Goal: Communication & Community: Answer question/provide support

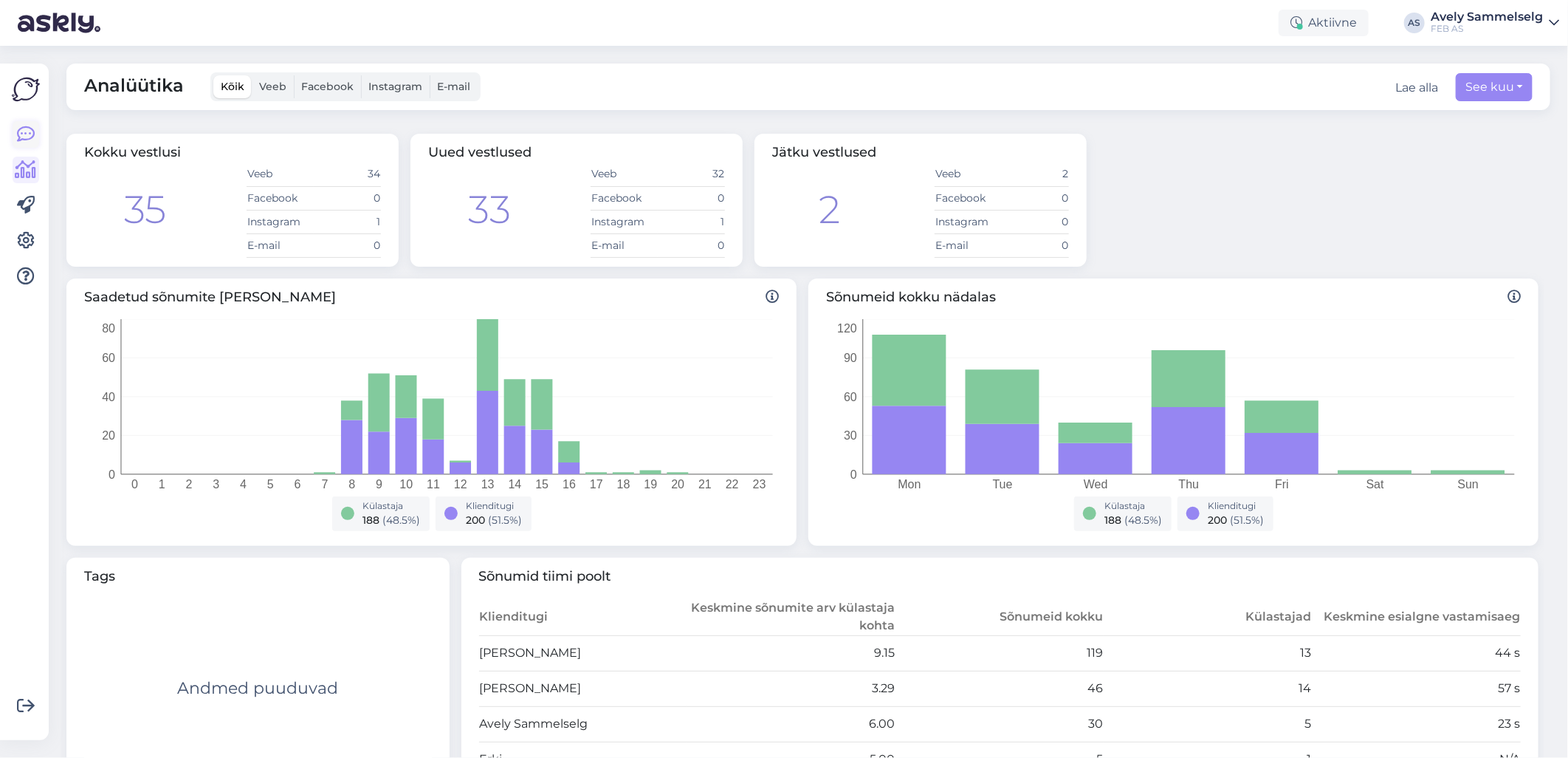
click at [33, 131] on icon at bounding box center [26, 134] width 18 height 18
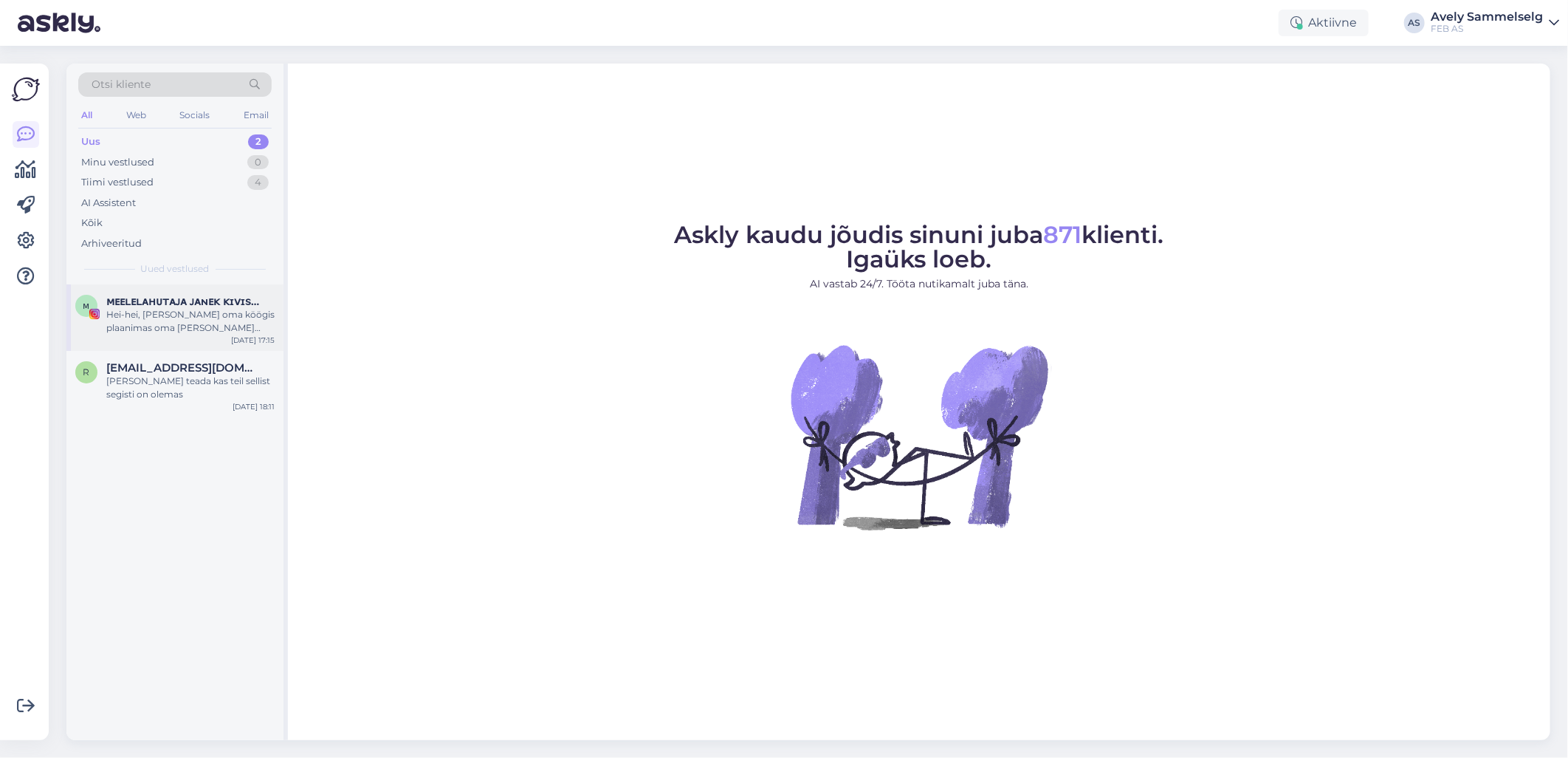
click at [218, 332] on div "Hei-hei, [PERSON_NAME] oma köögis plaanimas oma [PERSON_NAME] kraanikausi välja…" at bounding box center [190, 321] width 168 height 27
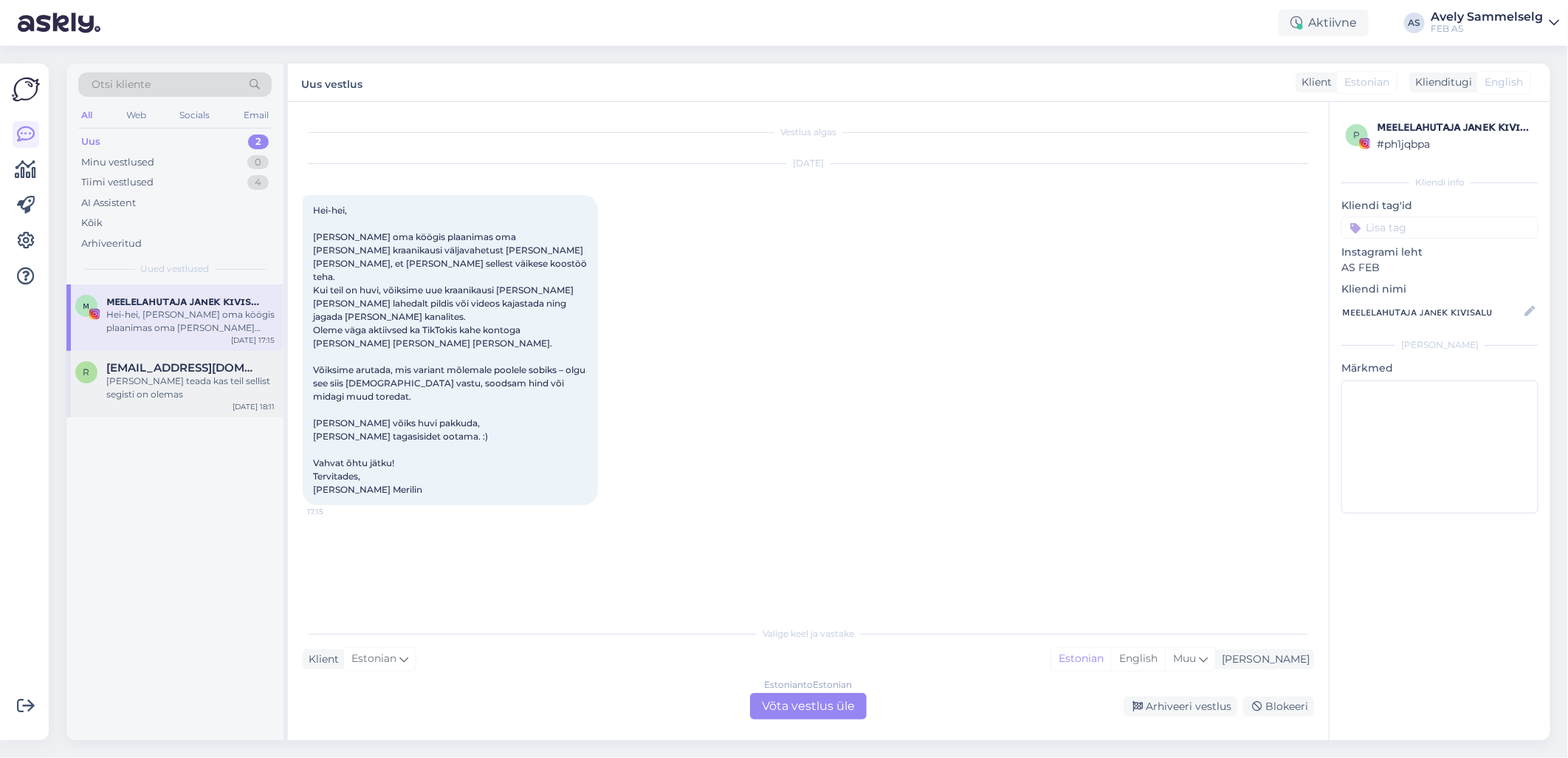
click at [172, 394] on div "[PERSON_NAME] teada kas teil sellist segisti on olemas" at bounding box center [190, 387] width 168 height 27
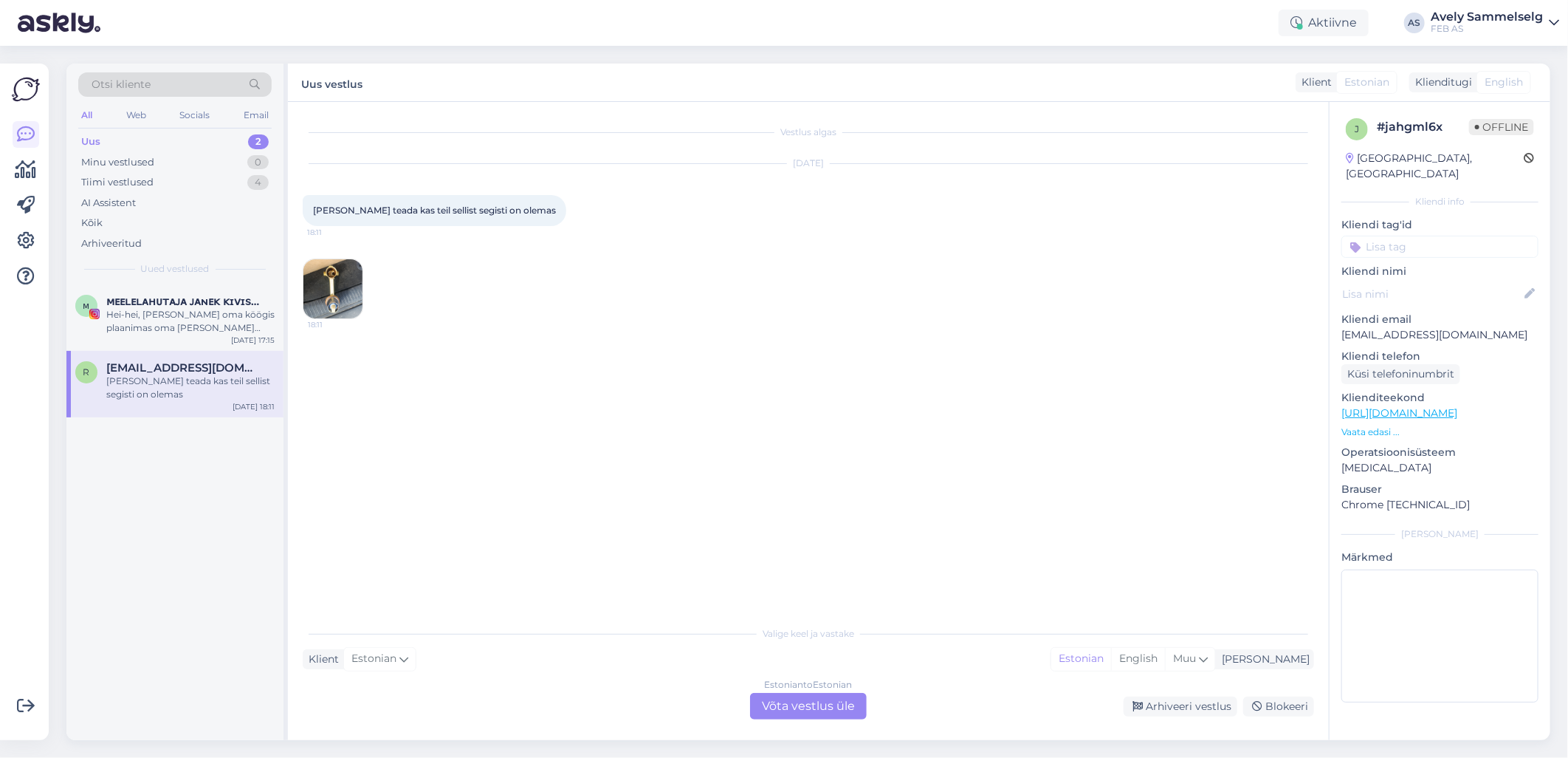
click at [306, 283] on img at bounding box center [333, 288] width 59 height 59
click at [189, 316] on div "Hei-hei, [PERSON_NAME] oma köögis plaanimas oma [PERSON_NAME] kraanikausi välja…" at bounding box center [190, 321] width 168 height 27
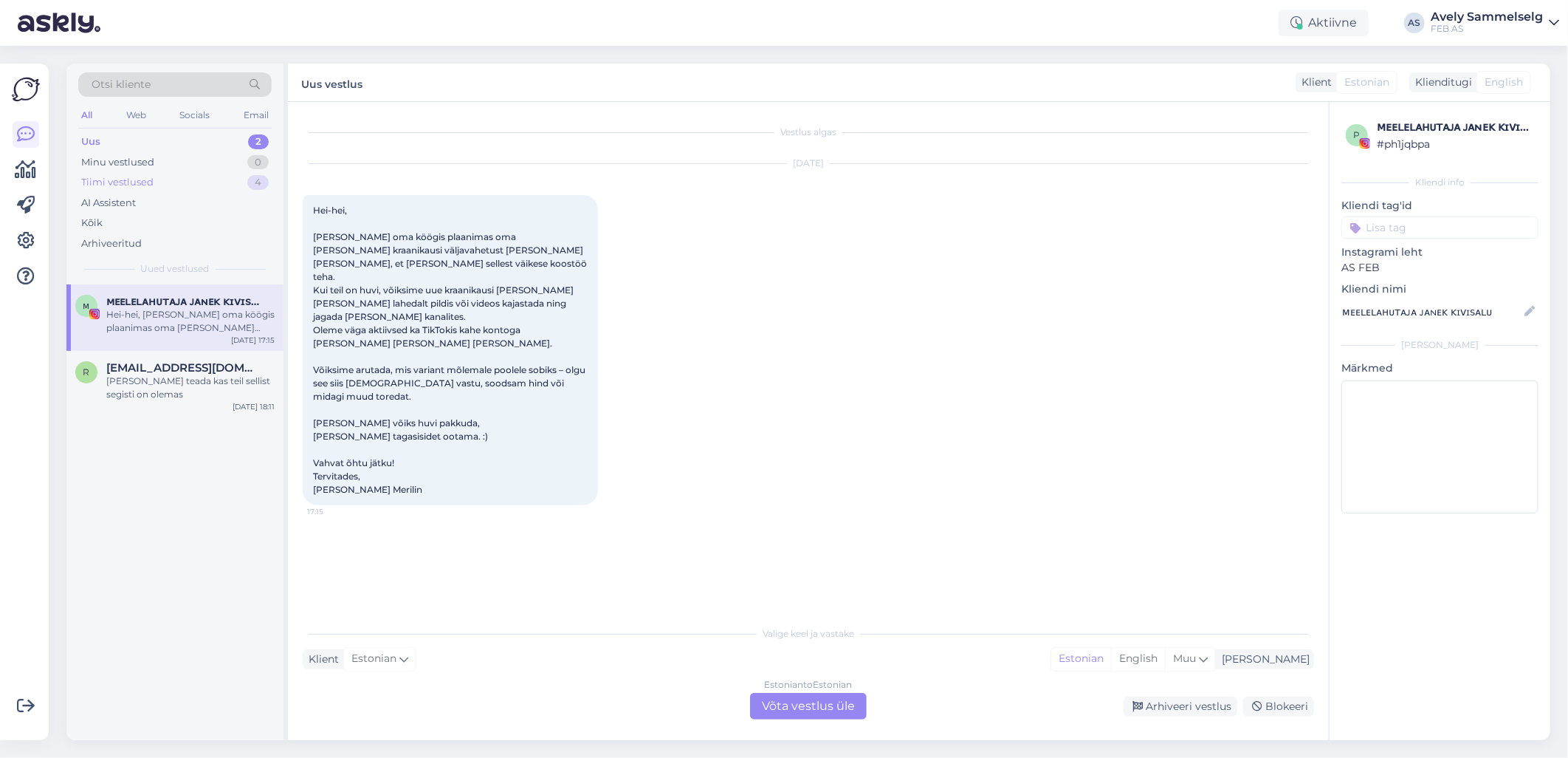
click at [156, 180] on div "Tiimi vestlused 4" at bounding box center [175, 182] width 193 height 21
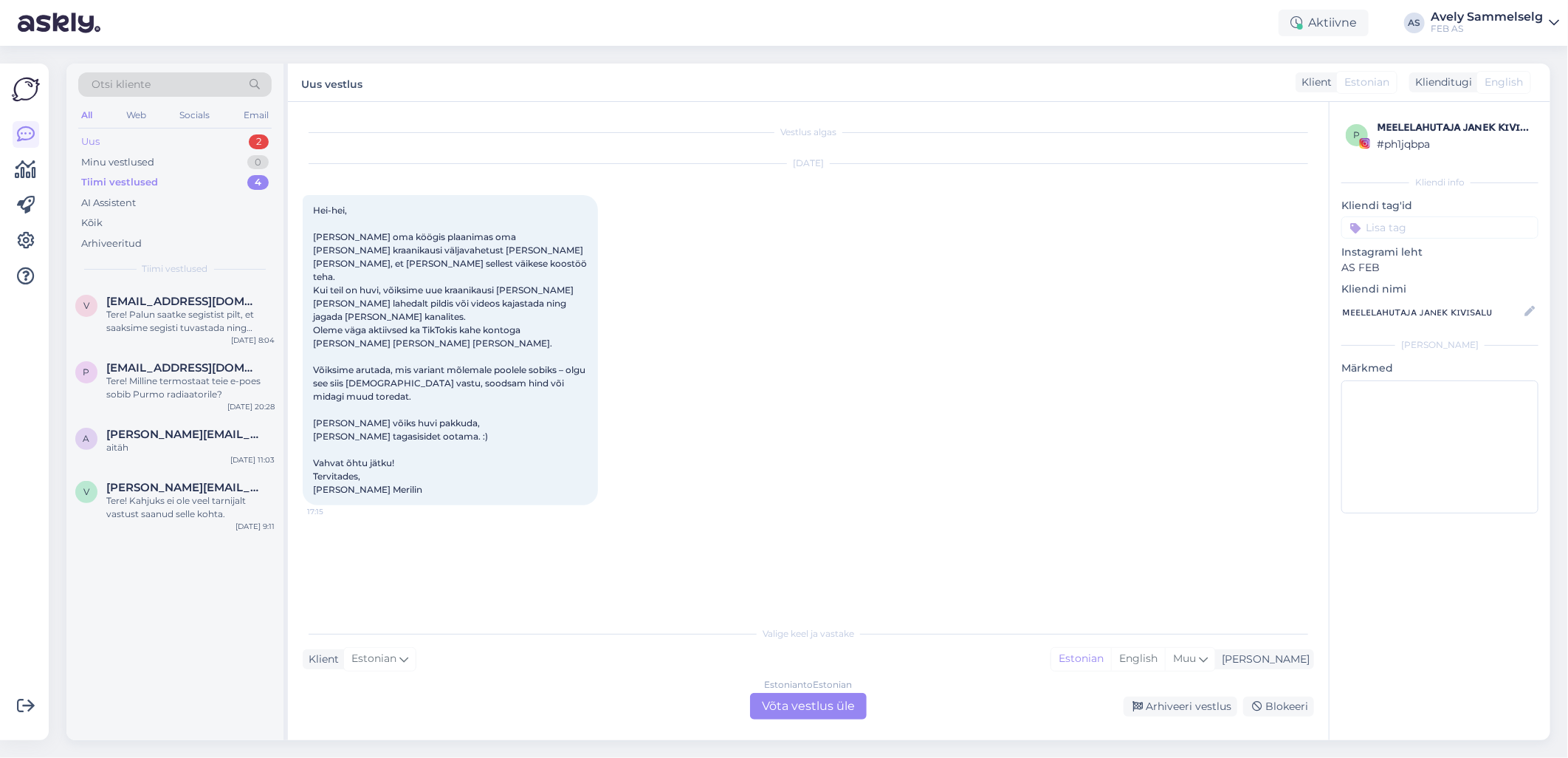
click at [111, 143] on div "Uus 2" at bounding box center [175, 142] width 193 height 21
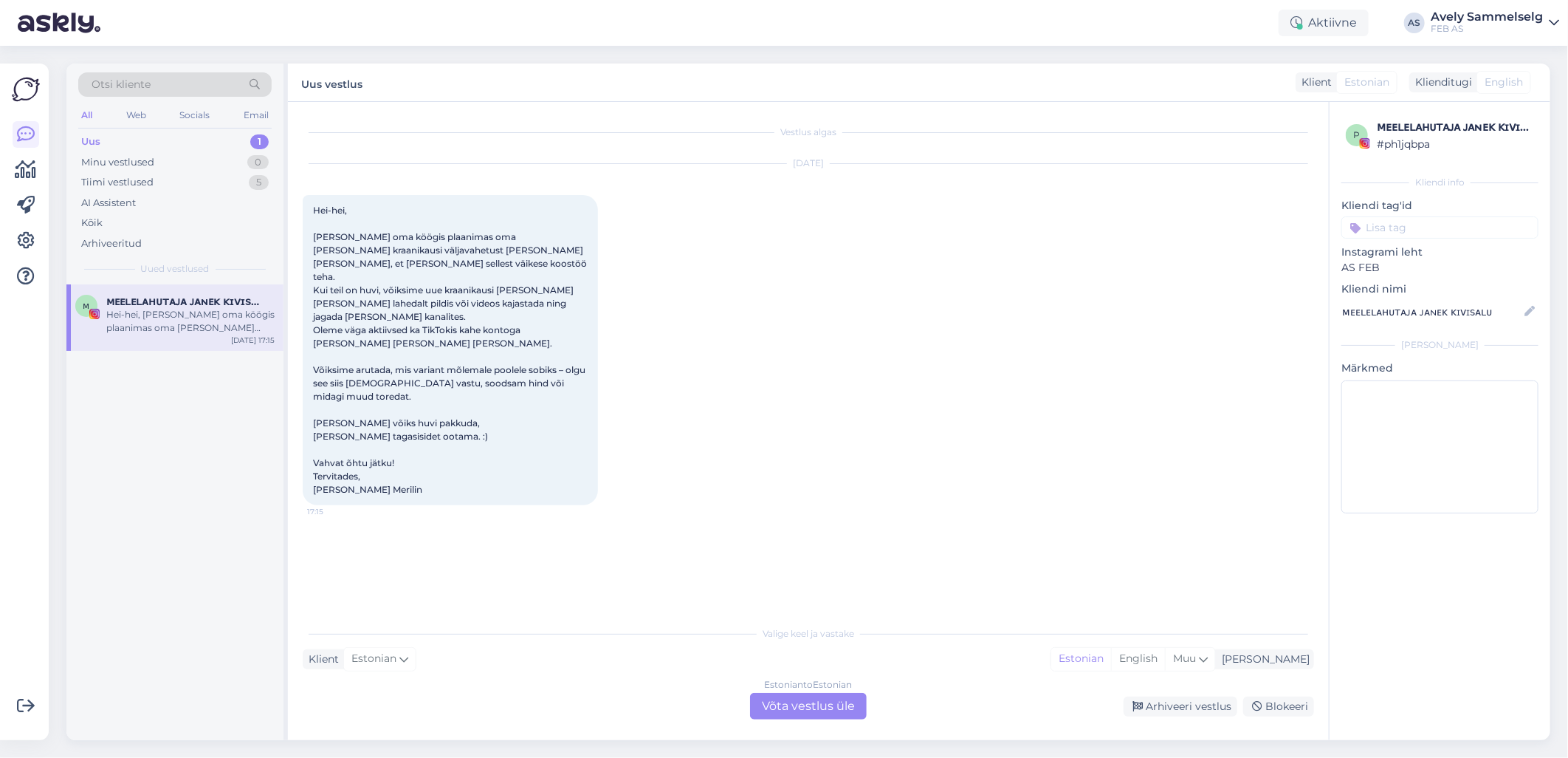
click at [188, 320] on div "Hei-hei, [PERSON_NAME] oma köögis plaanimas oma [PERSON_NAME] kraanikausi välja…" at bounding box center [190, 321] width 168 height 27
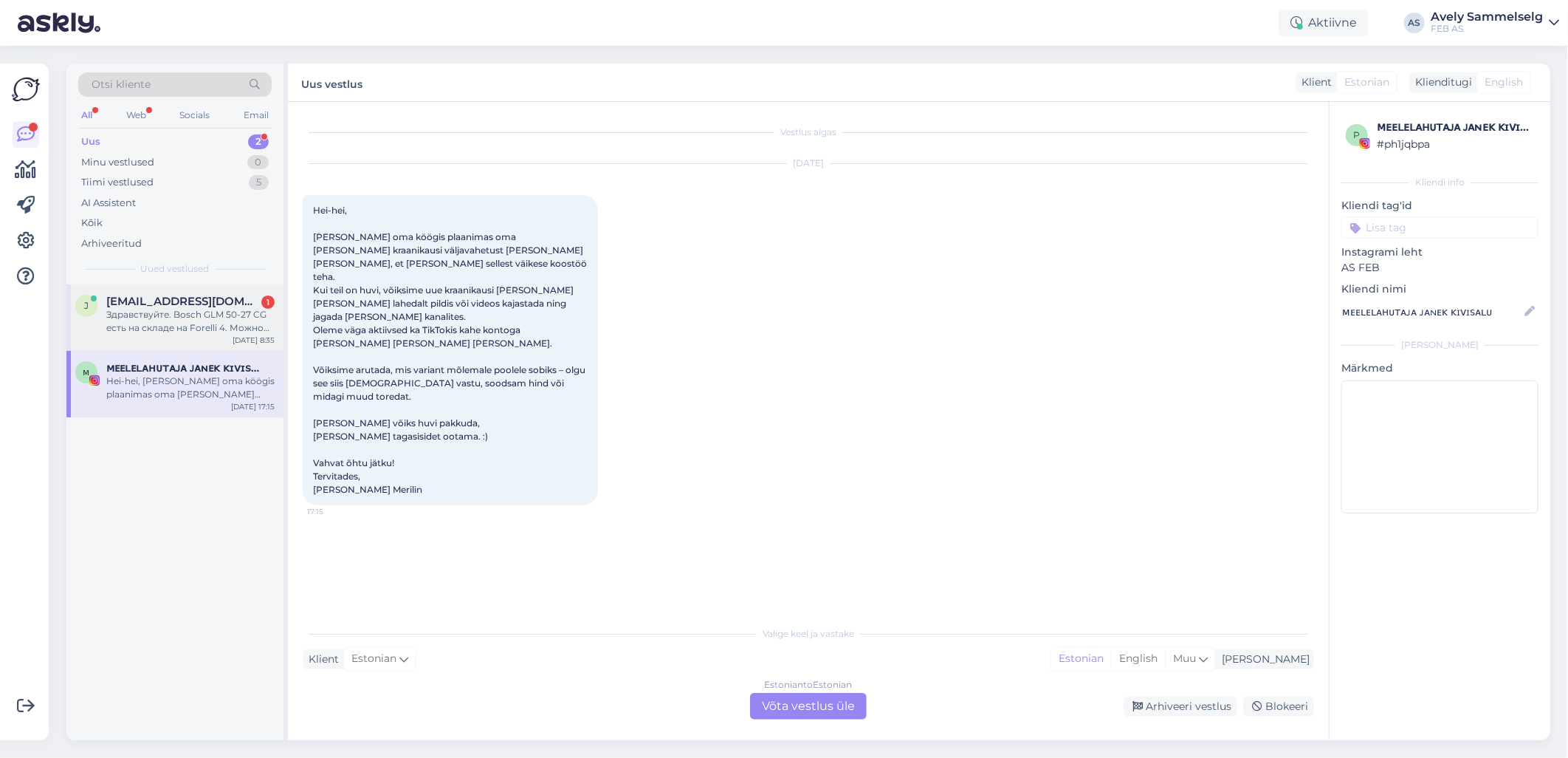
click at [185, 334] on div "Здравствуйте. Bosch GLM 50-27 CG есть на складе на Forelli 4. Можно забронирова…" at bounding box center [190, 321] width 168 height 27
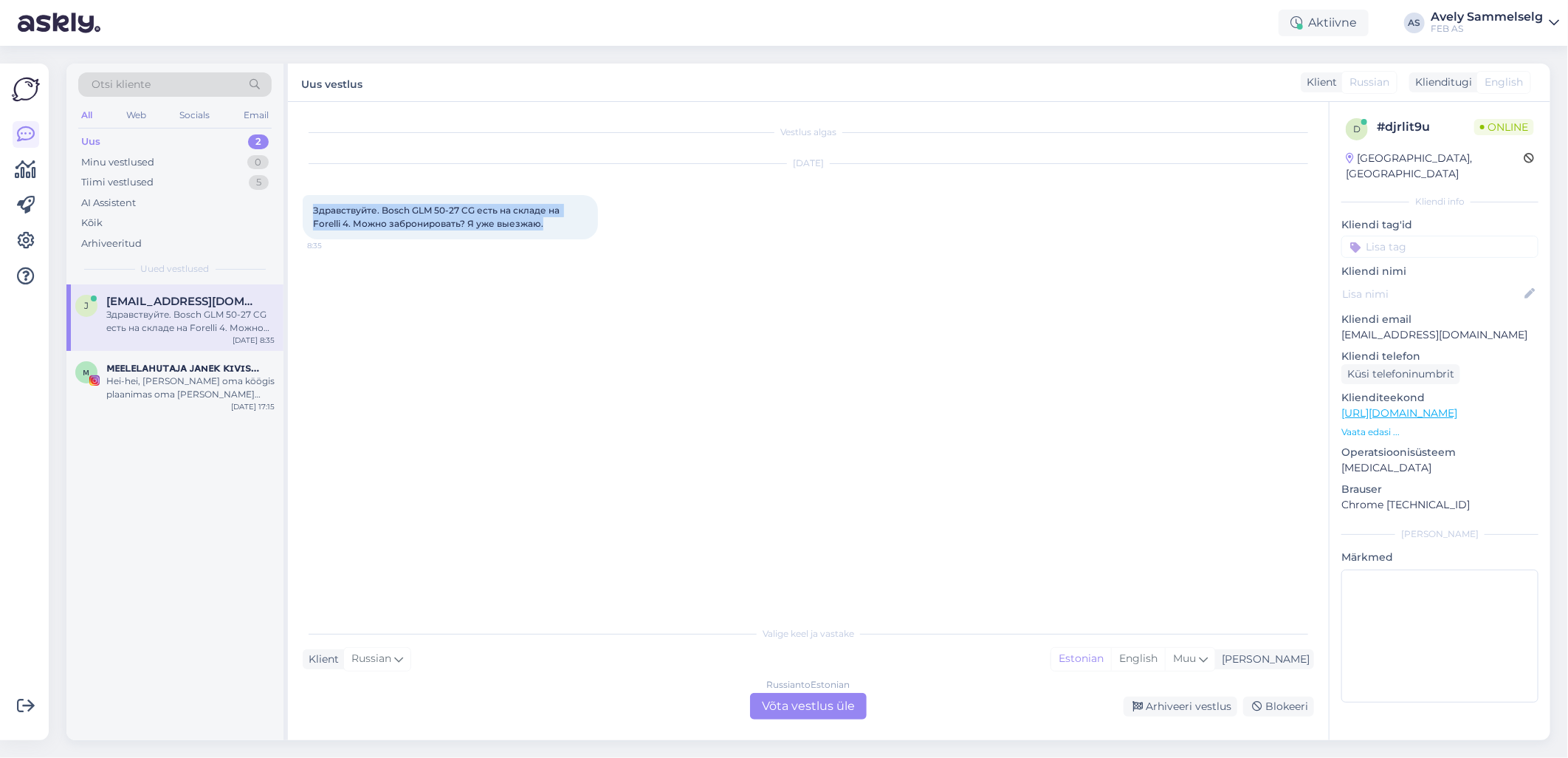
drag, startPoint x: 548, startPoint y: 224, endPoint x: 308, endPoint y: 202, distance: 241.0
click at [308, 202] on div "Здравствуйте. Bosch GLM 50-27 CG есть на складе на Forelli 4. Можно забронирова…" at bounding box center [450, 217] width 295 height 45
copy span "Здравствуйте. Bosch GLM 50-27 CG есть на складе на Forelli 4. Можно забронирова…"
click at [187, 164] on div "Minu vestlused 0" at bounding box center [175, 163] width 193 height 21
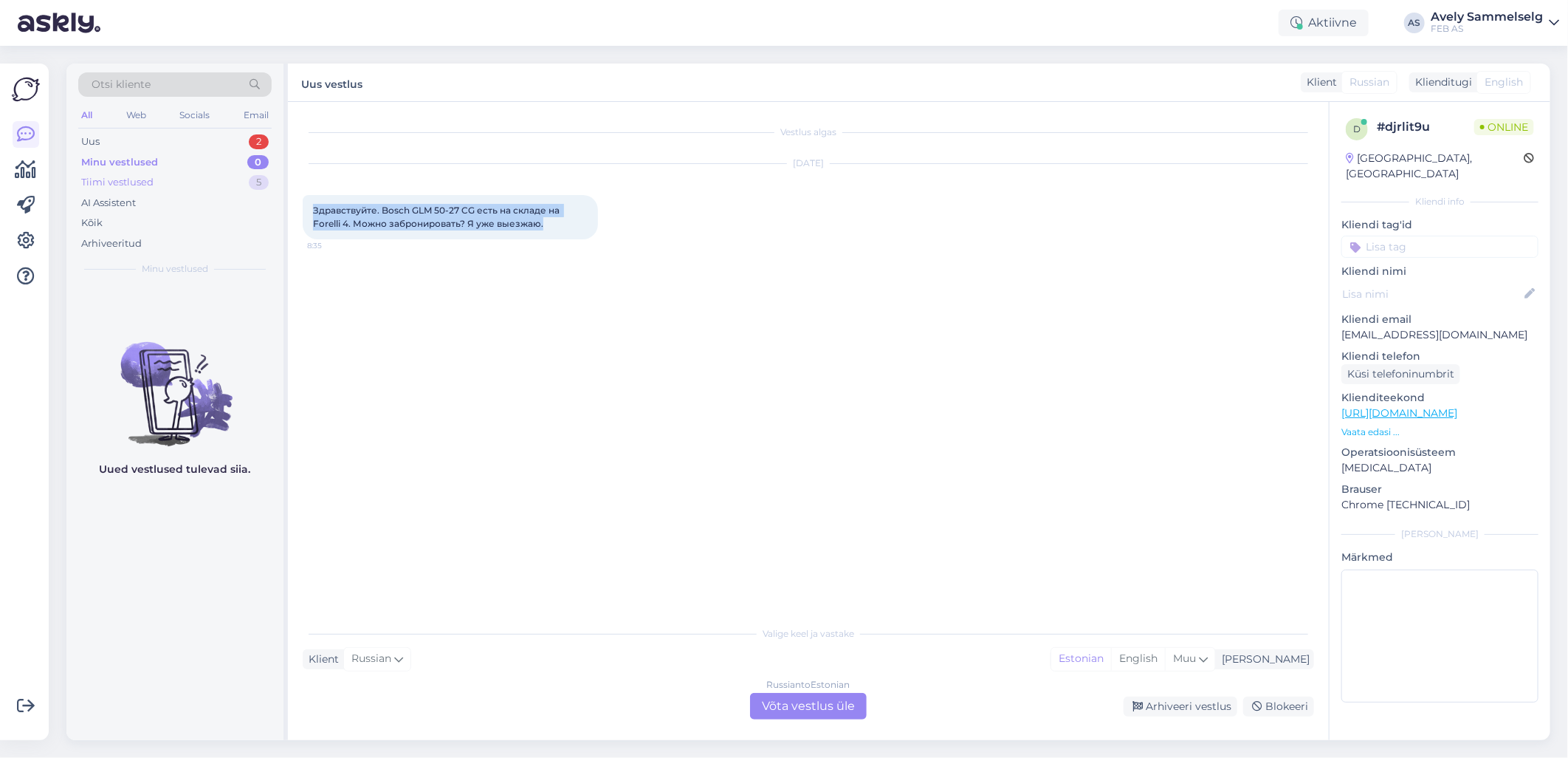
click at [185, 188] on div "Tiimi vestlused 5" at bounding box center [175, 182] width 193 height 21
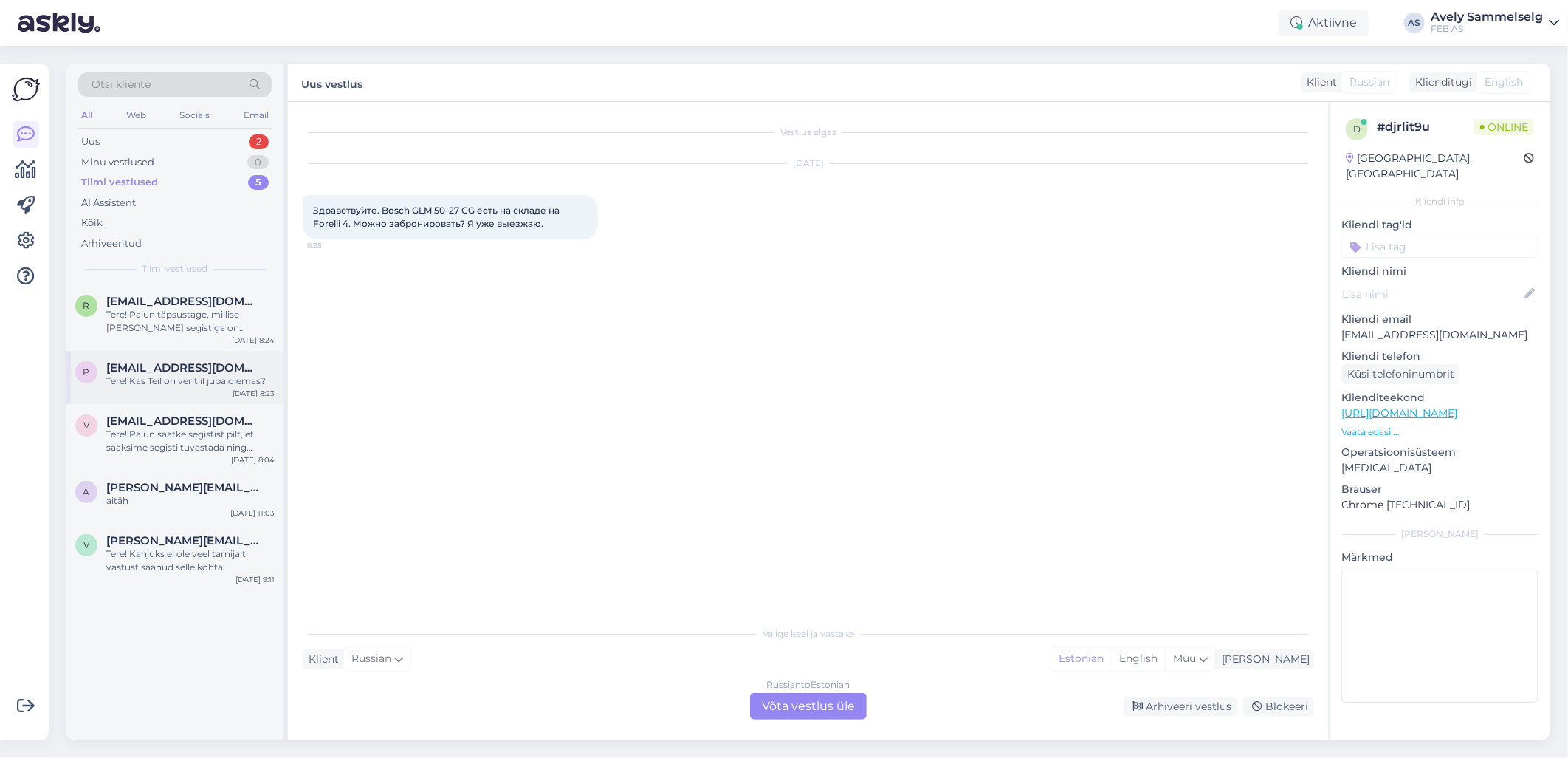
click at [173, 379] on div "Tere! Kas Teil on ventiil juba olemas?" at bounding box center [190, 381] width 168 height 13
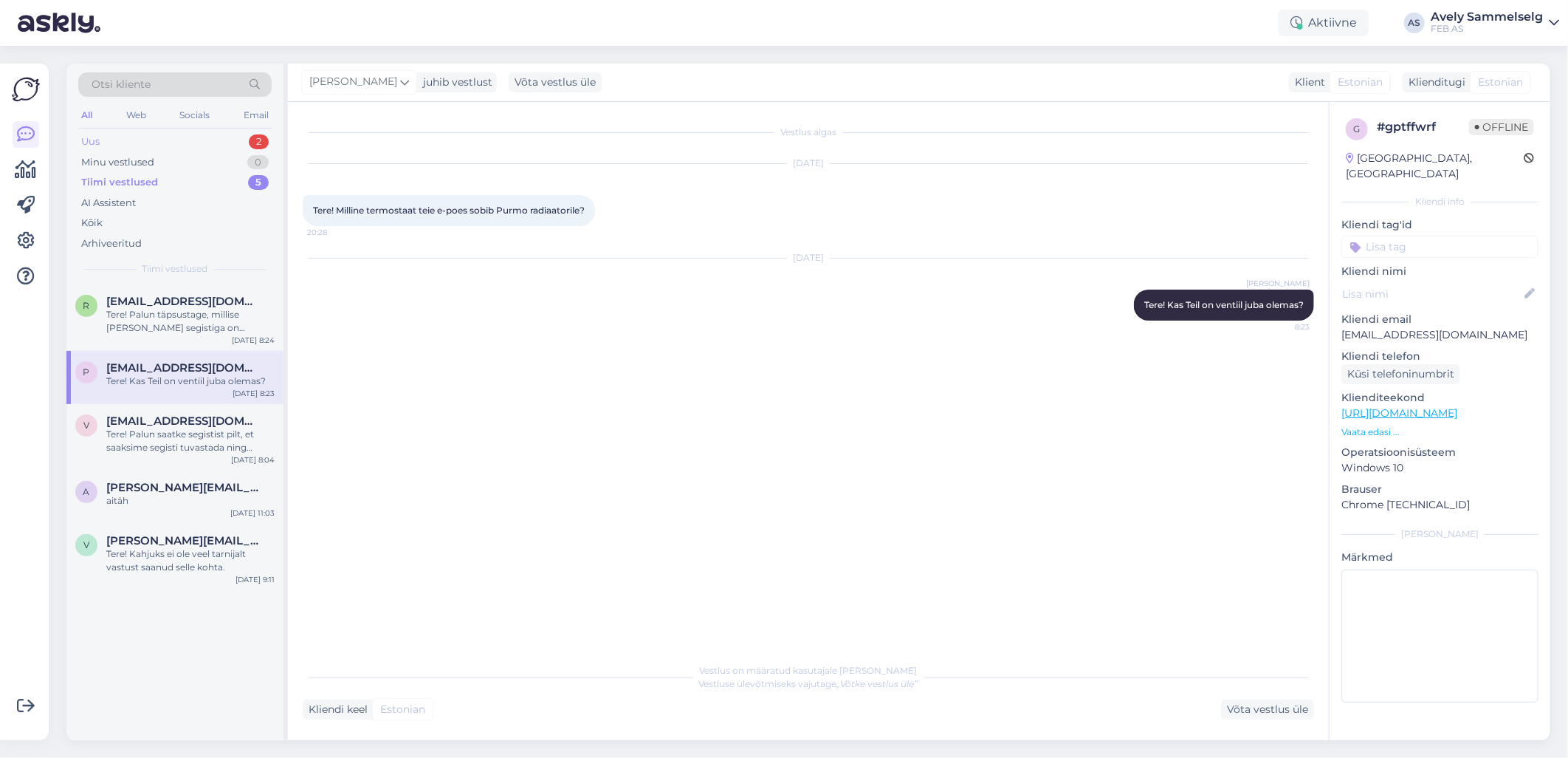
click at [165, 140] on div "Uus 2" at bounding box center [175, 142] width 193 height 21
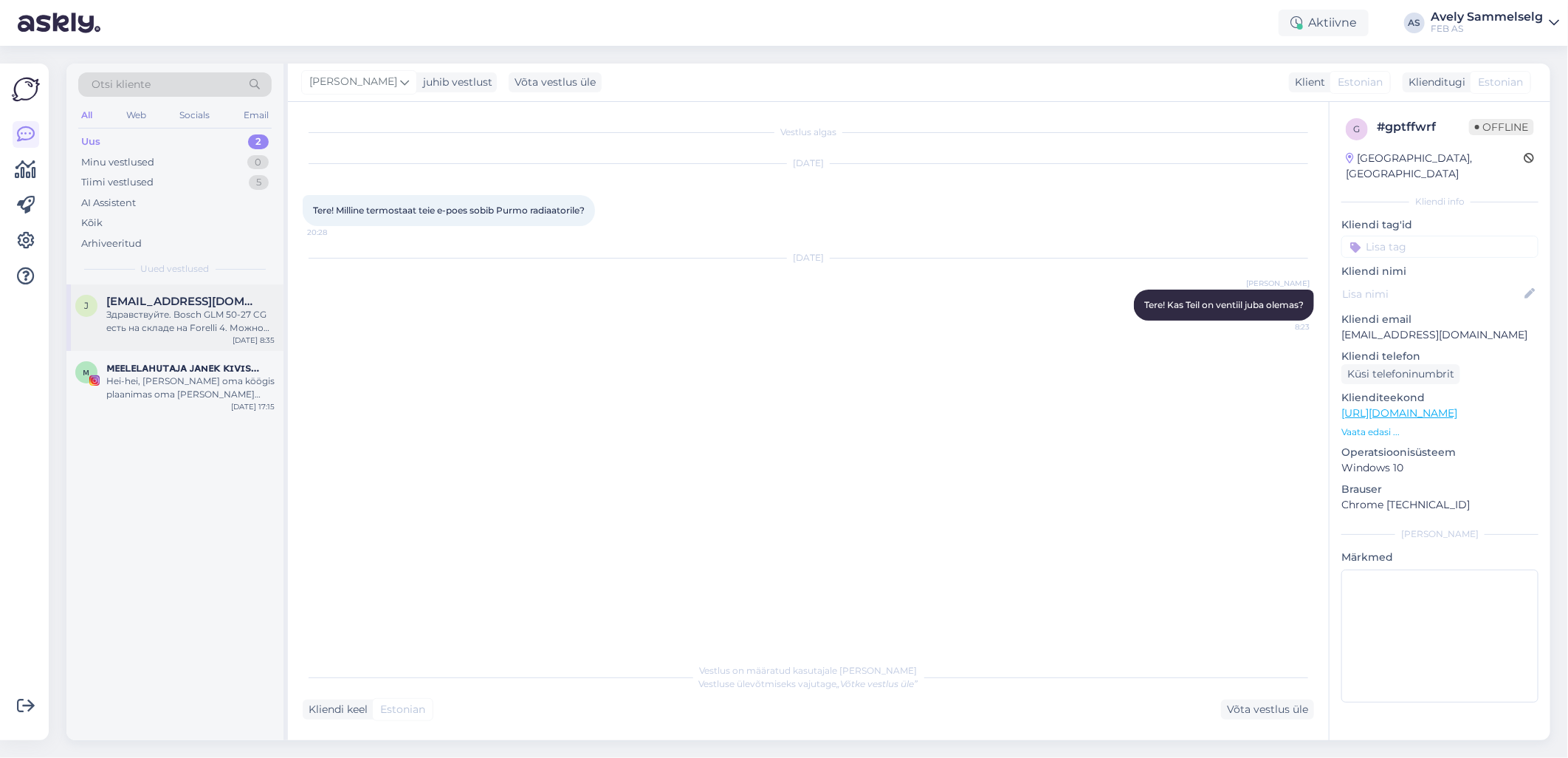
click at [181, 316] on div "Здравствуйте. Bosch GLM 50-27 CG есть на складе на Forelli 4. Можно забронирова…" at bounding box center [190, 321] width 168 height 27
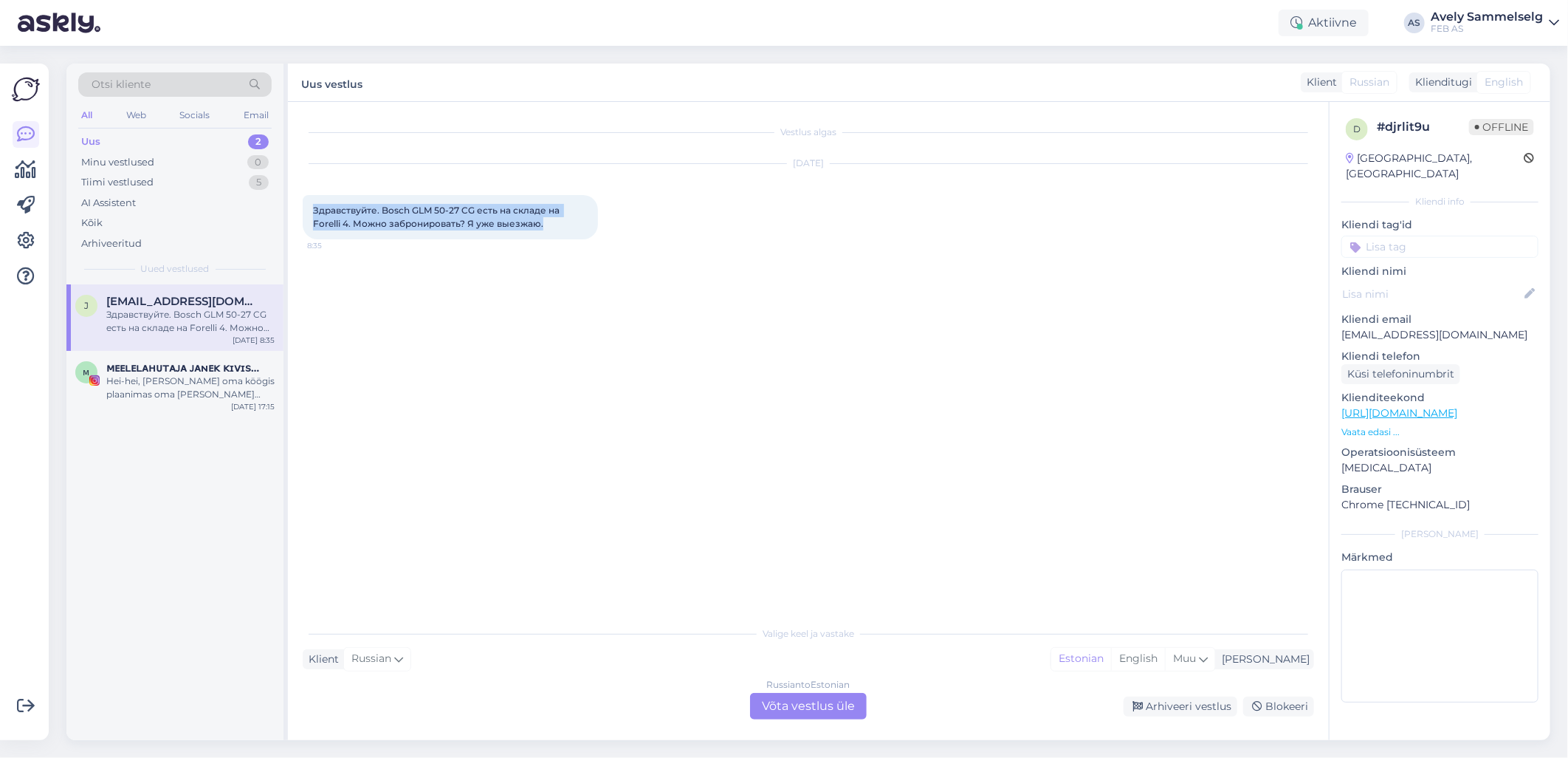
drag, startPoint x: 546, startPoint y: 226, endPoint x: 290, endPoint y: 209, distance: 256.6
click at [290, 209] on div "Vestlus algas [DATE] Здравствуйте. Bosch GLM 50-27 CG есть на складе на Forelli…" at bounding box center [809, 421] width 1041 height 638
copy span "Здравствуйте. Bosch GLM 50-27 CG есть на складе на Forelli 4. Можно забронирова…"
click at [131, 182] on div "Tiimi vestlused" at bounding box center [117, 182] width 72 height 15
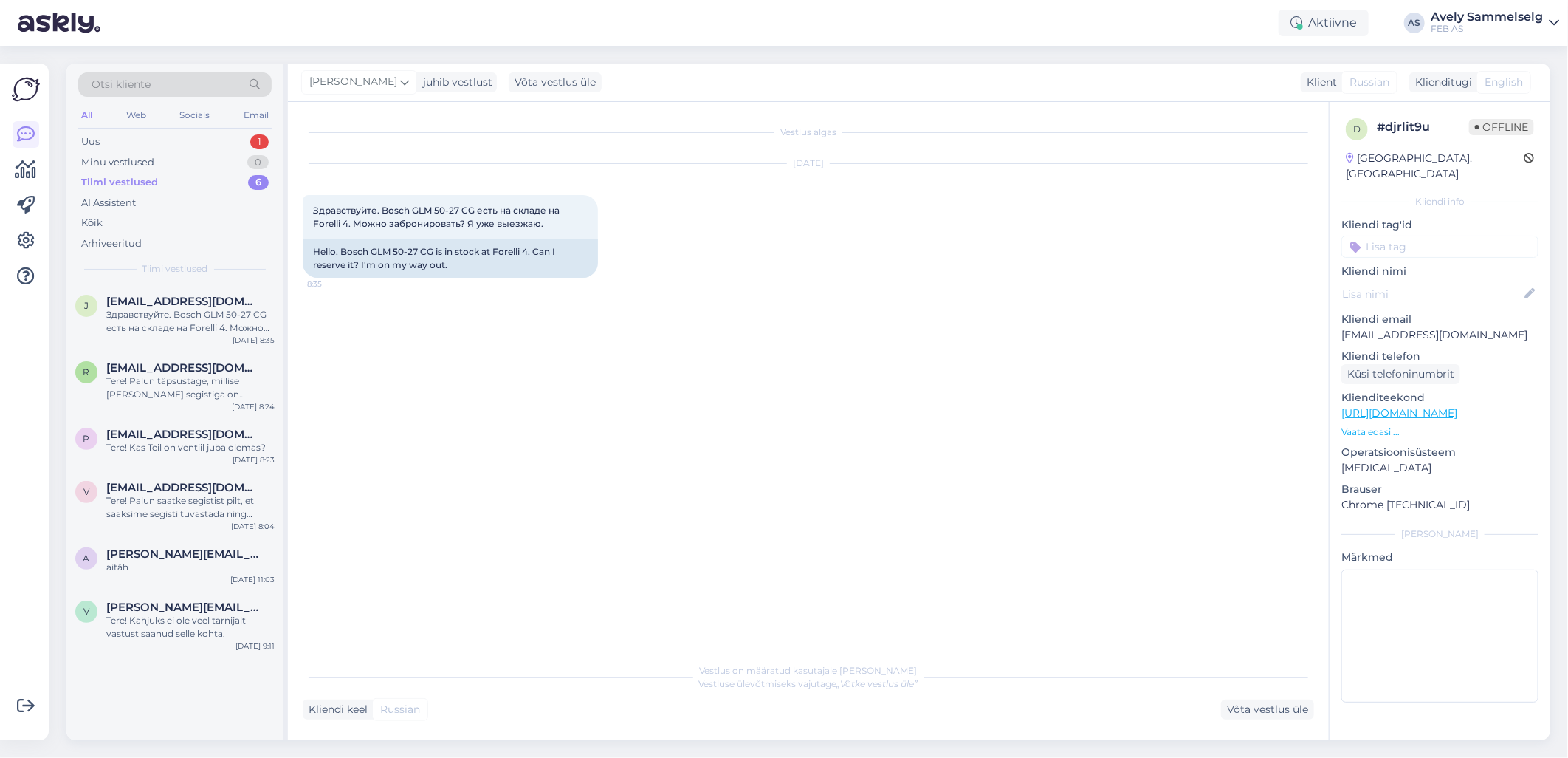
click at [424, 351] on div "Vestlus algas [DATE] Здравствуйте. Bosch GLM 50-27 CG есть на складе на Forelli…" at bounding box center [815, 379] width 1025 height 525
click at [155, 143] on div "Uus 1" at bounding box center [175, 142] width 193 height 21
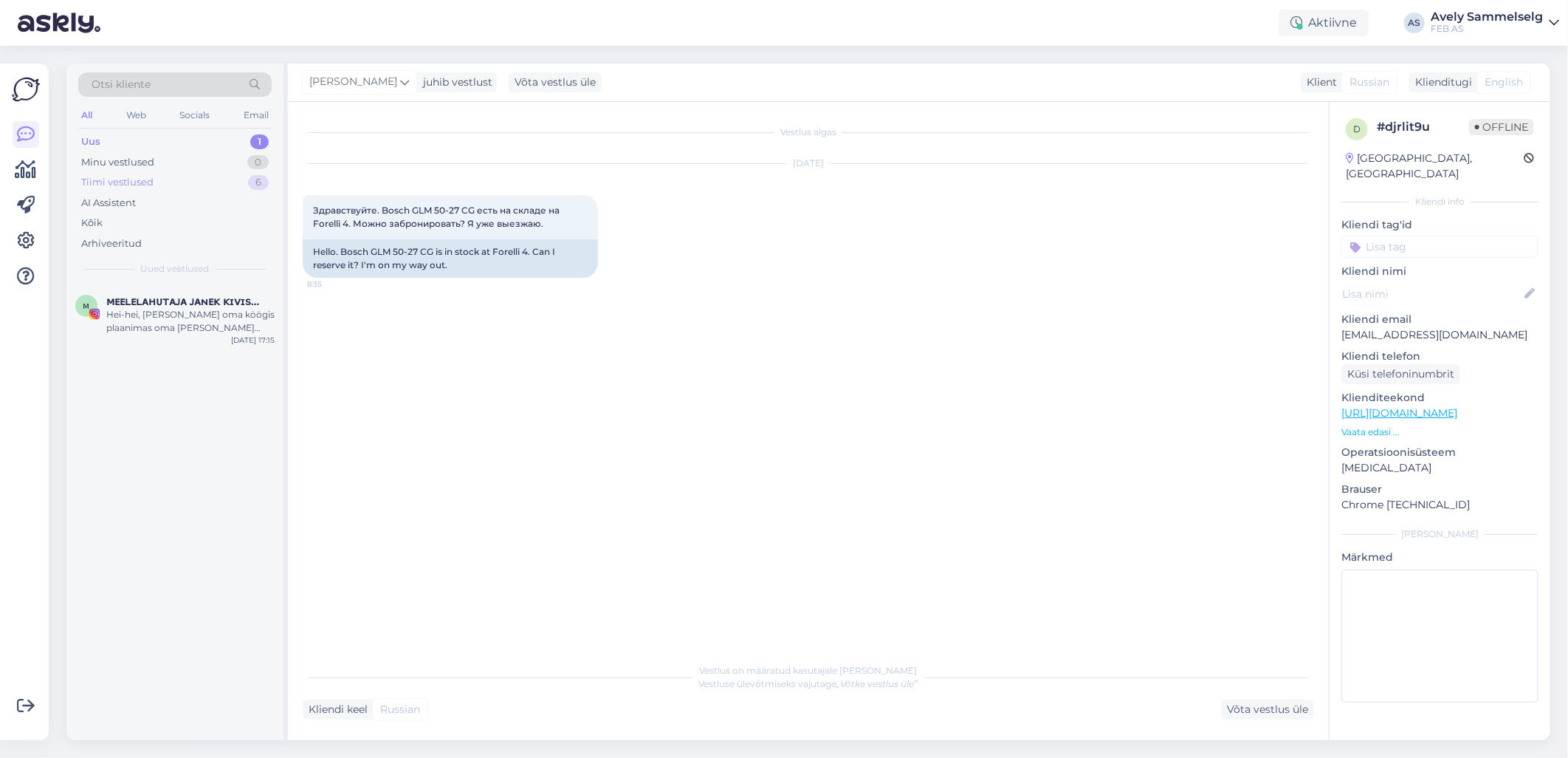
click at [146, 189] on div "Tiimi vestlused" at bounding box center [117, 182] width 72 height 15
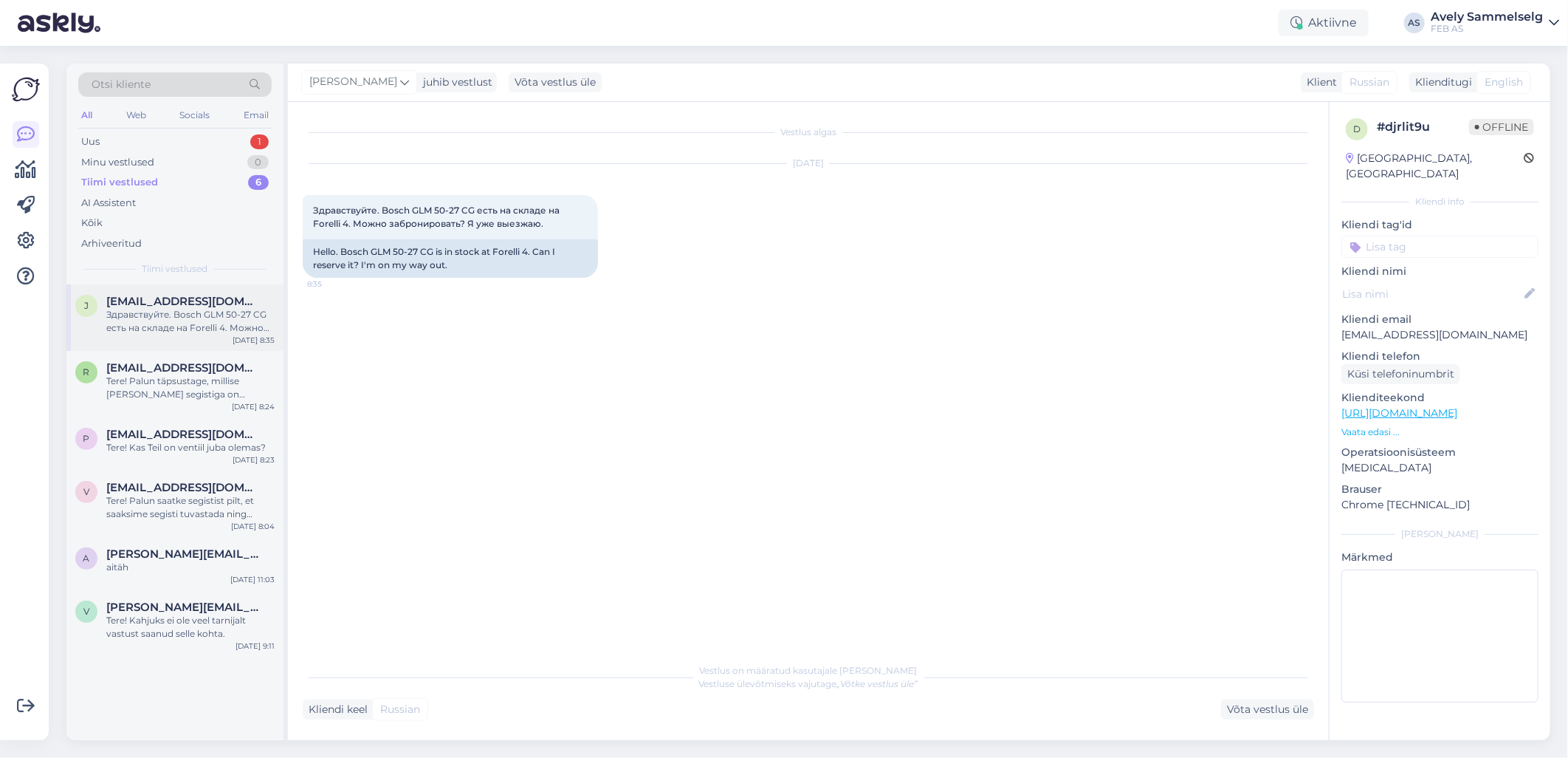
click at [164, 320] on div "Здравствуйте. Bosch GLM 50-27 CG есть на складе на Forelli 4. Можно забронирова…" at bounding box center [190, 321] width 168 height 27
click at [101, 163] on div "Minu vestlused" at bounding box center [117, 162] width 73 height 15
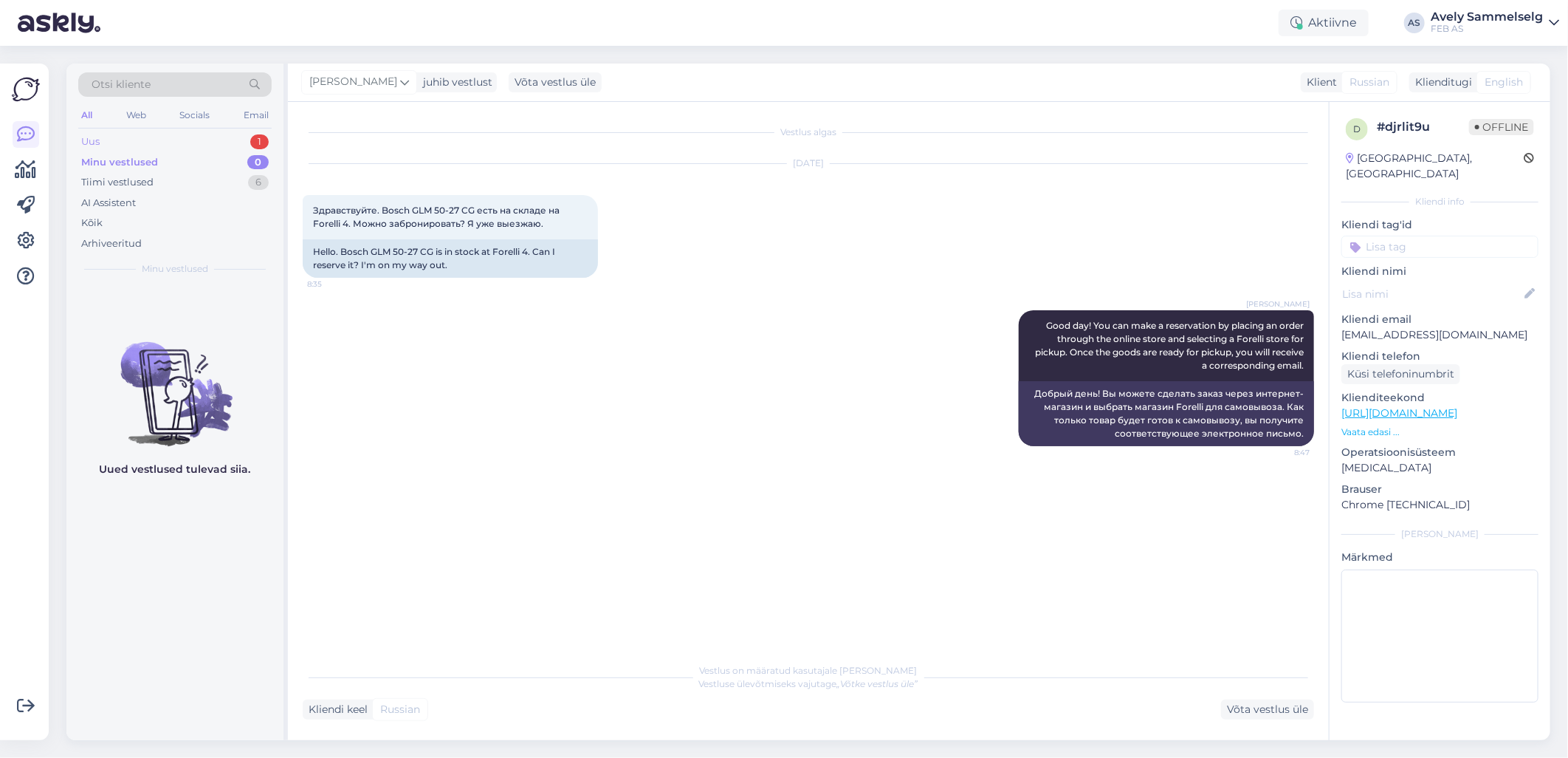
click at [197, 138] on div "Uus 1" at bounding box center [175, 142] width 193 height 21
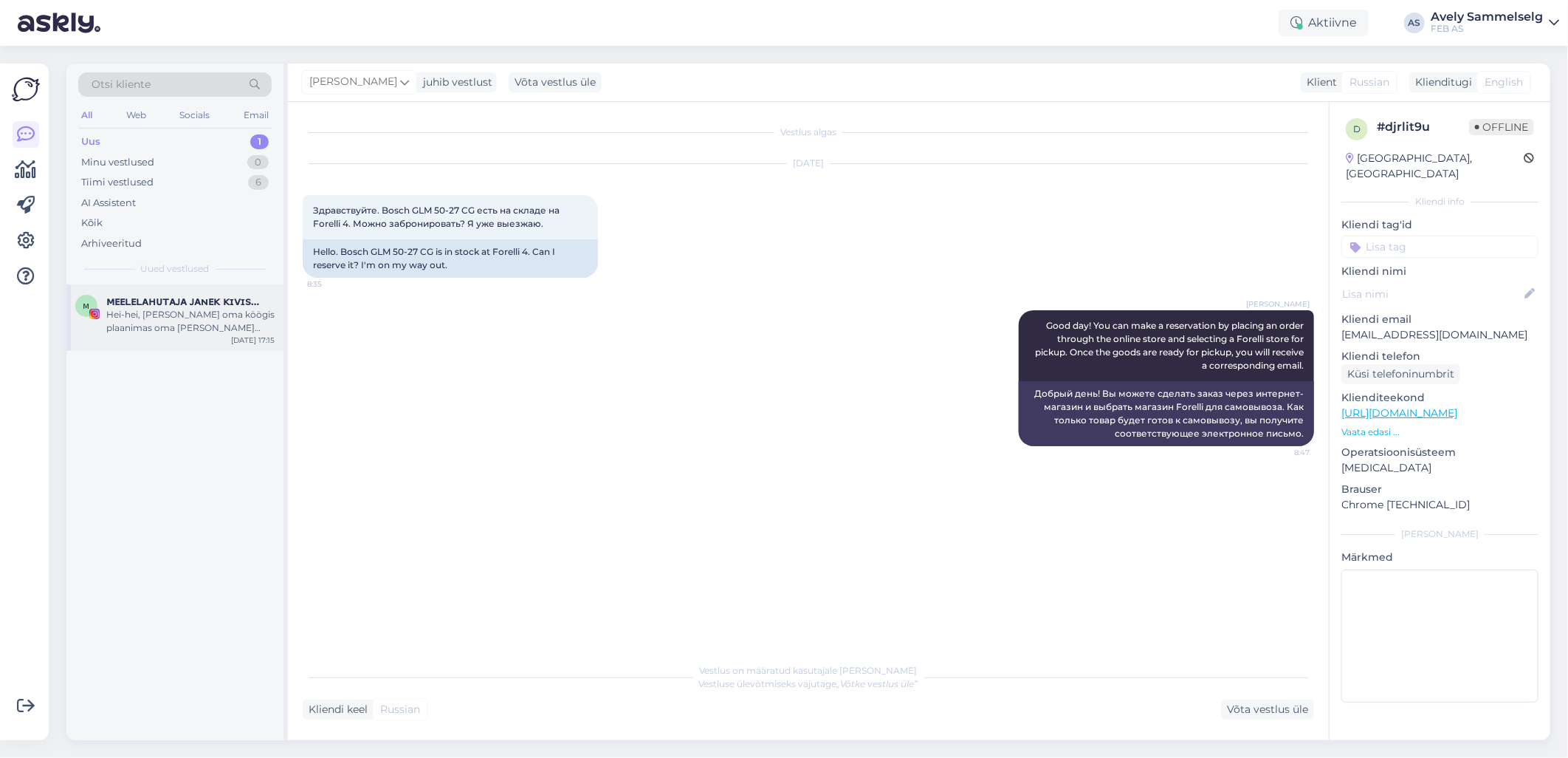
click at [183, 337] on div "ᴍ ᴍᴇᴇʟᴇʟᴀʜᴜᴛᴀᴊᴀ ᴊᴀɴᴇᴋ ᴋɪᴠɪꜱᴀʟᴜ Hei-hei, [PERSON_NAME] oma köögis plaanimas oma …" at bounding box center [175, 317] width 217 height 66
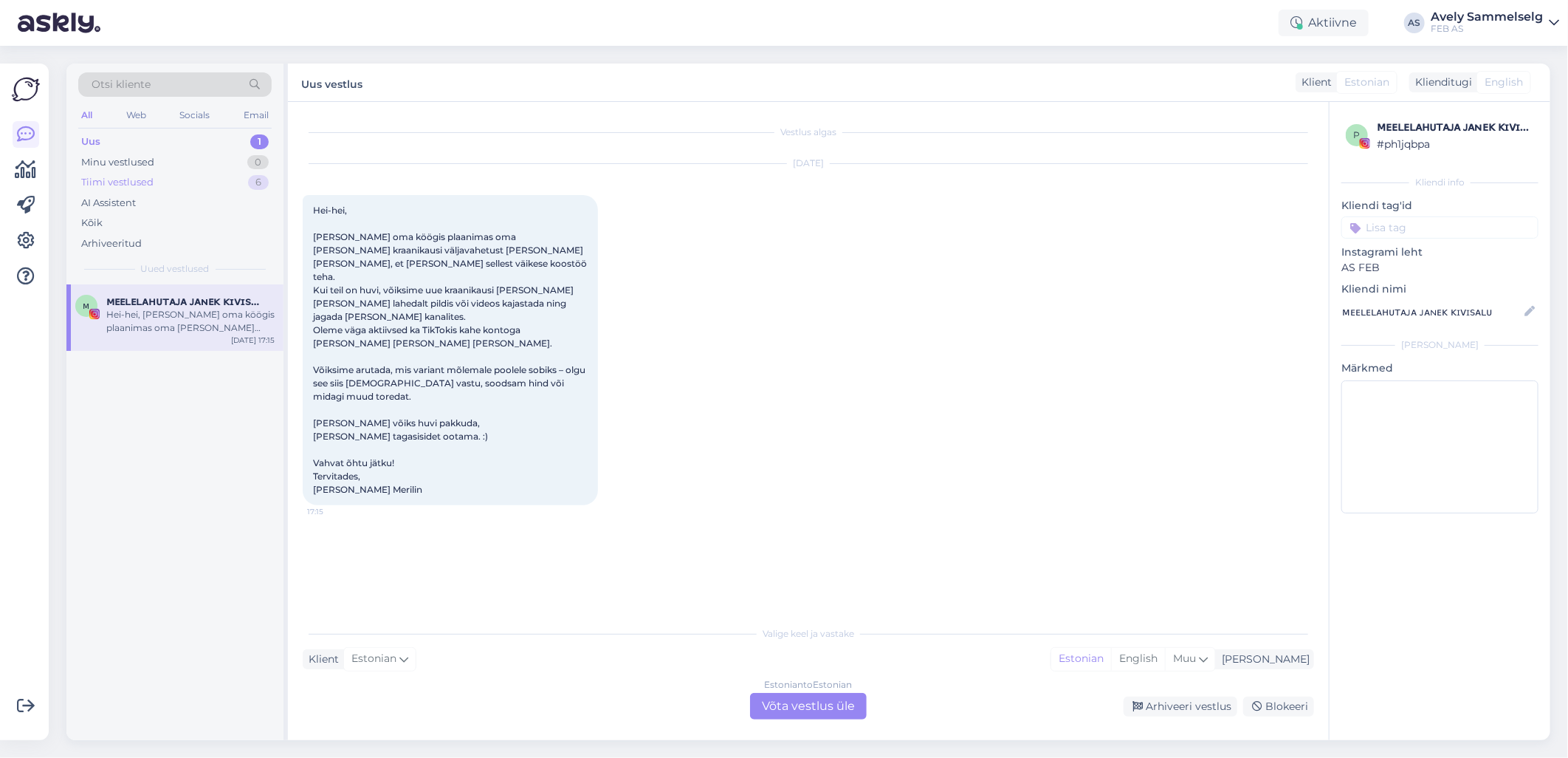
click at [195, 178] on div "Tiimi vestlused 6" at bounding box center [175, 182] width 193 height 21
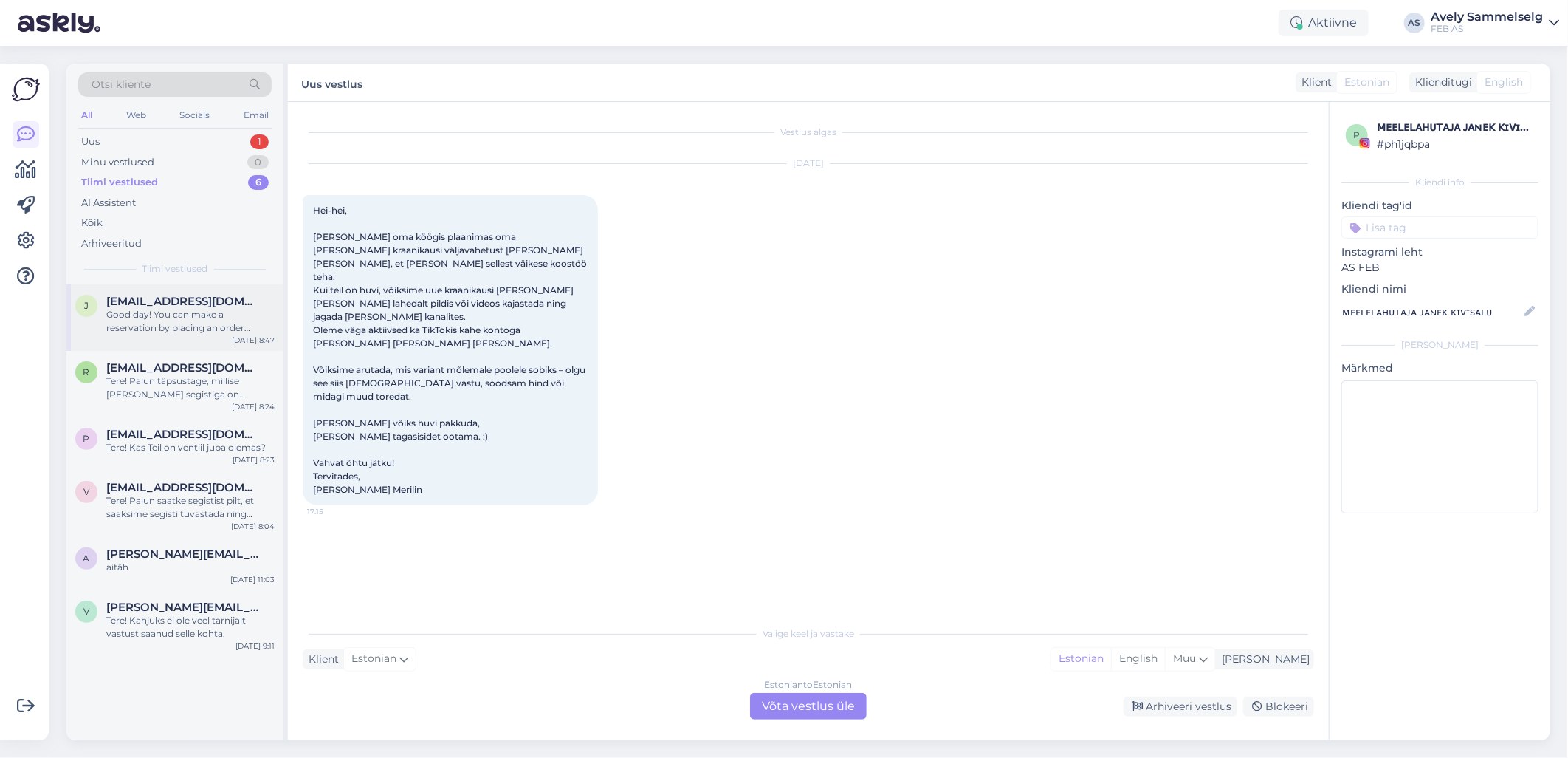
click at [145, 329] on div "Good day! You can make a reservation by placing an order through the online sto…" at bounding box center [190, 321] width 168 height 27
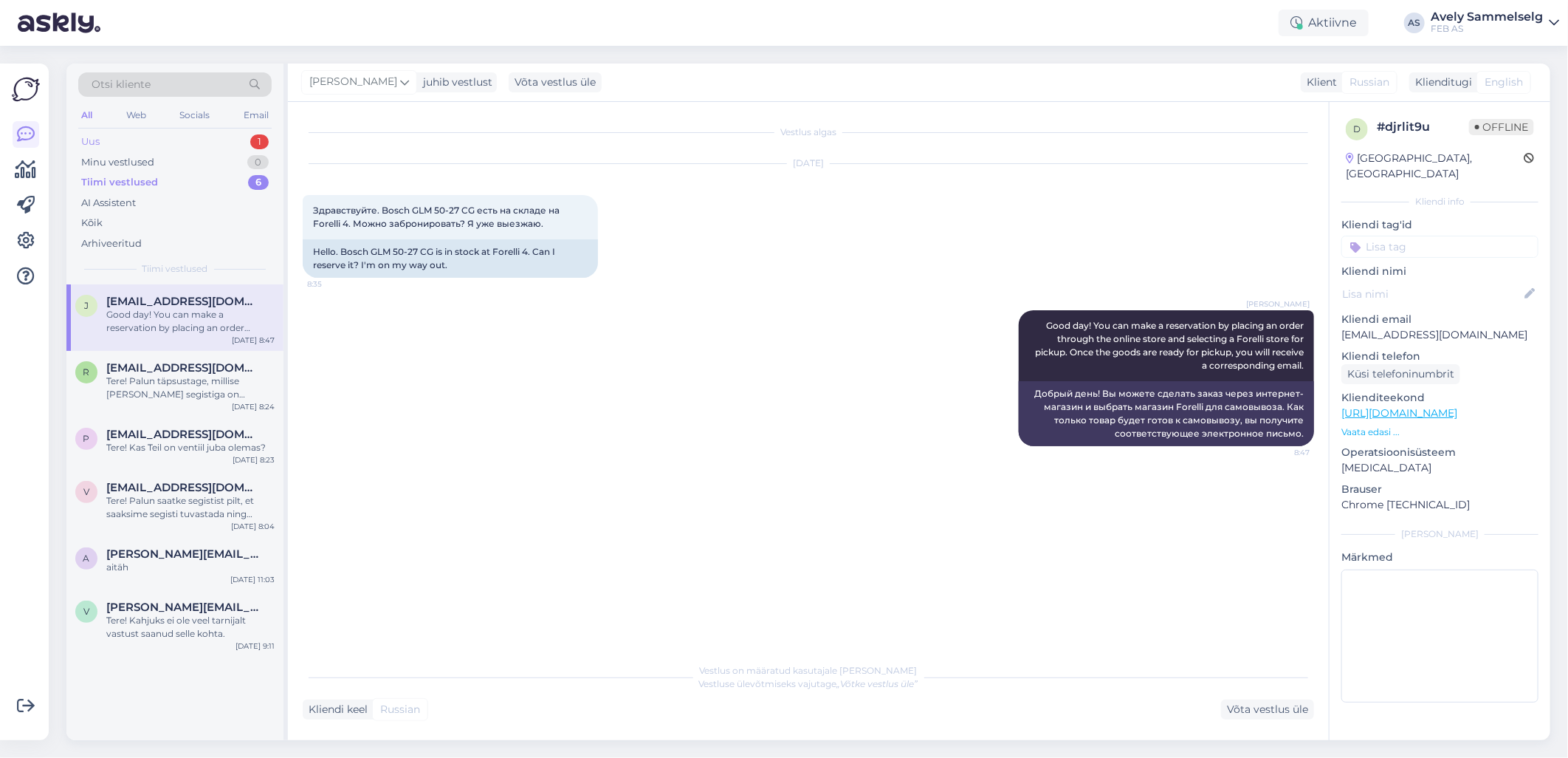
click at [135, 134] on div "Uus 1" at bounding box center [175, 142] width 193 height 21
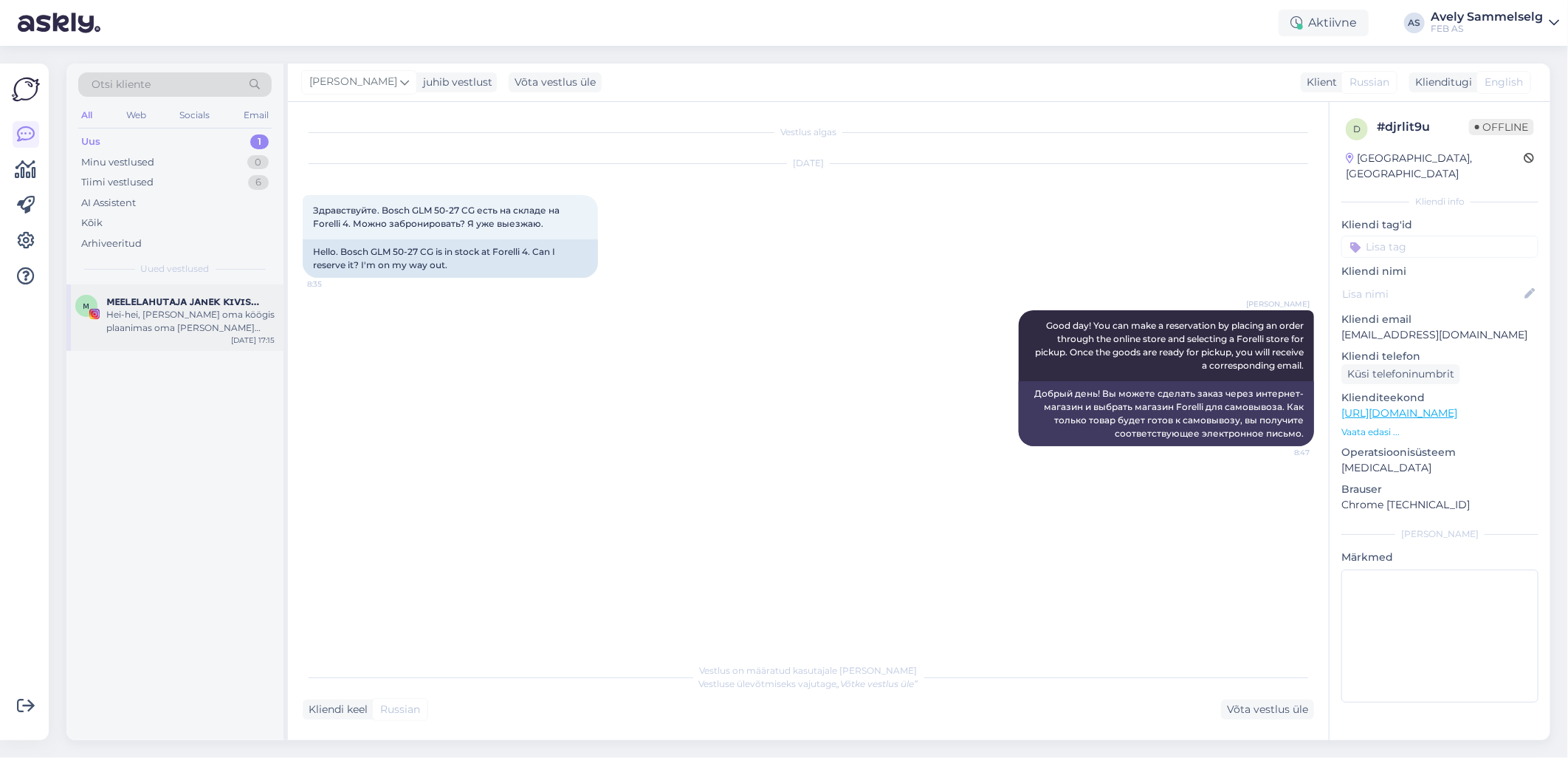
click at [205, 318] on div "Hei-hei, [PERSON_NAME] oma köögis plaanimas oma [PERSON_NAME] kraanikausi välja…" at bounding box center [190, 321] width 168 height 27
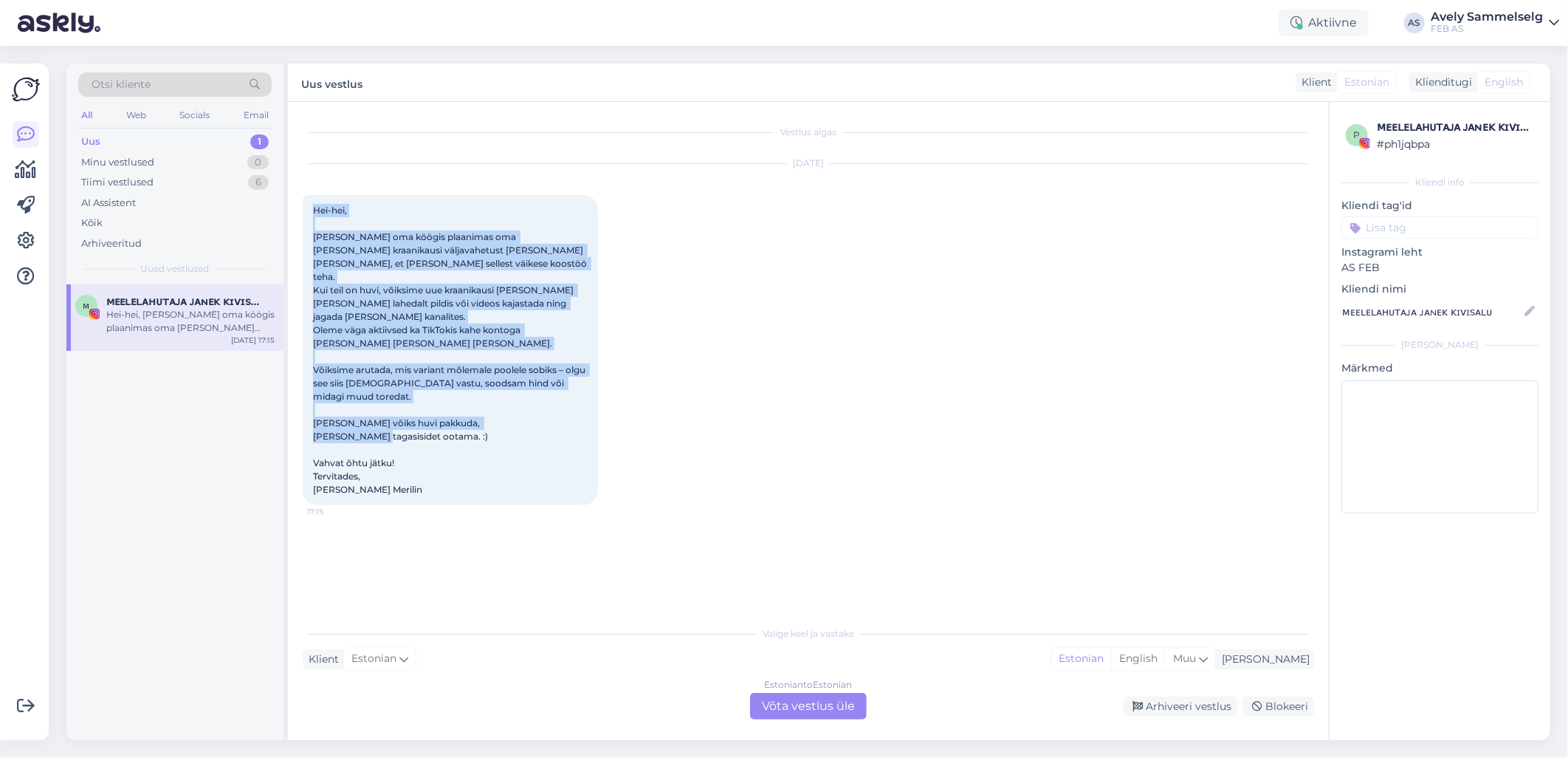
drag, startPoint x: 312, startPoint y: 205, endPoint x: 492, endPoint y: 478, distance: 327.0
click at [492, 478] on div "Hei-hei, [PERSON_NAME] oma köögis plaanimas oma [PERSON_NAME] kraanikausi välja…" at bounding box center [450, 350] width 295 height 310
copy span "Hei-hei, [PERSON_NAME] oma köögis plaanimas oma [PERSON_NAME] kraanikausi välja…"
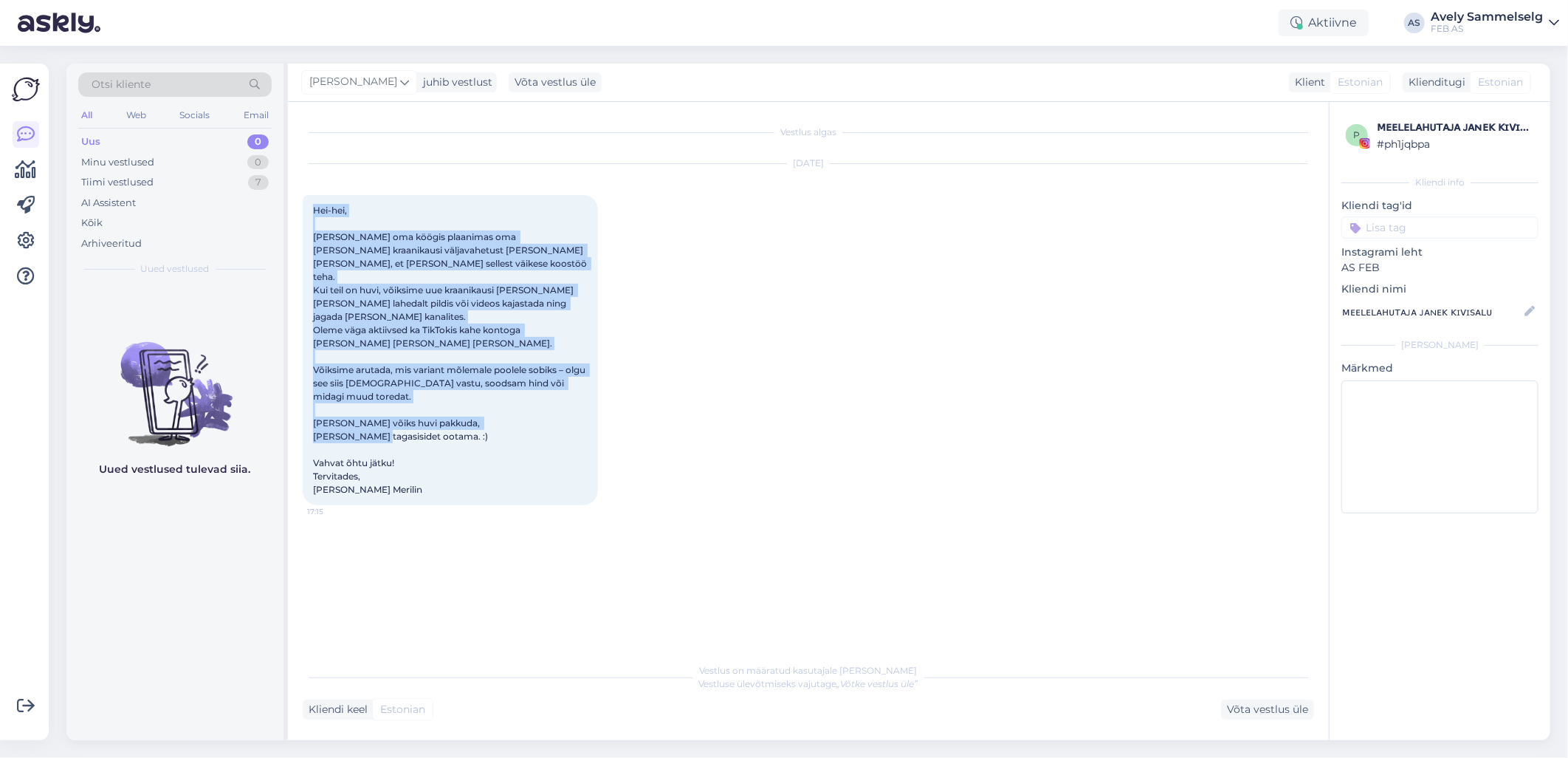
click at [728, 407] on div "[DATE] Hei-hei, [PERSON_NAME] oma köögis plaanimas oma [PERSON_NAME] kraanikaus…" at bounding box center [808, 334] width 1011 height 373
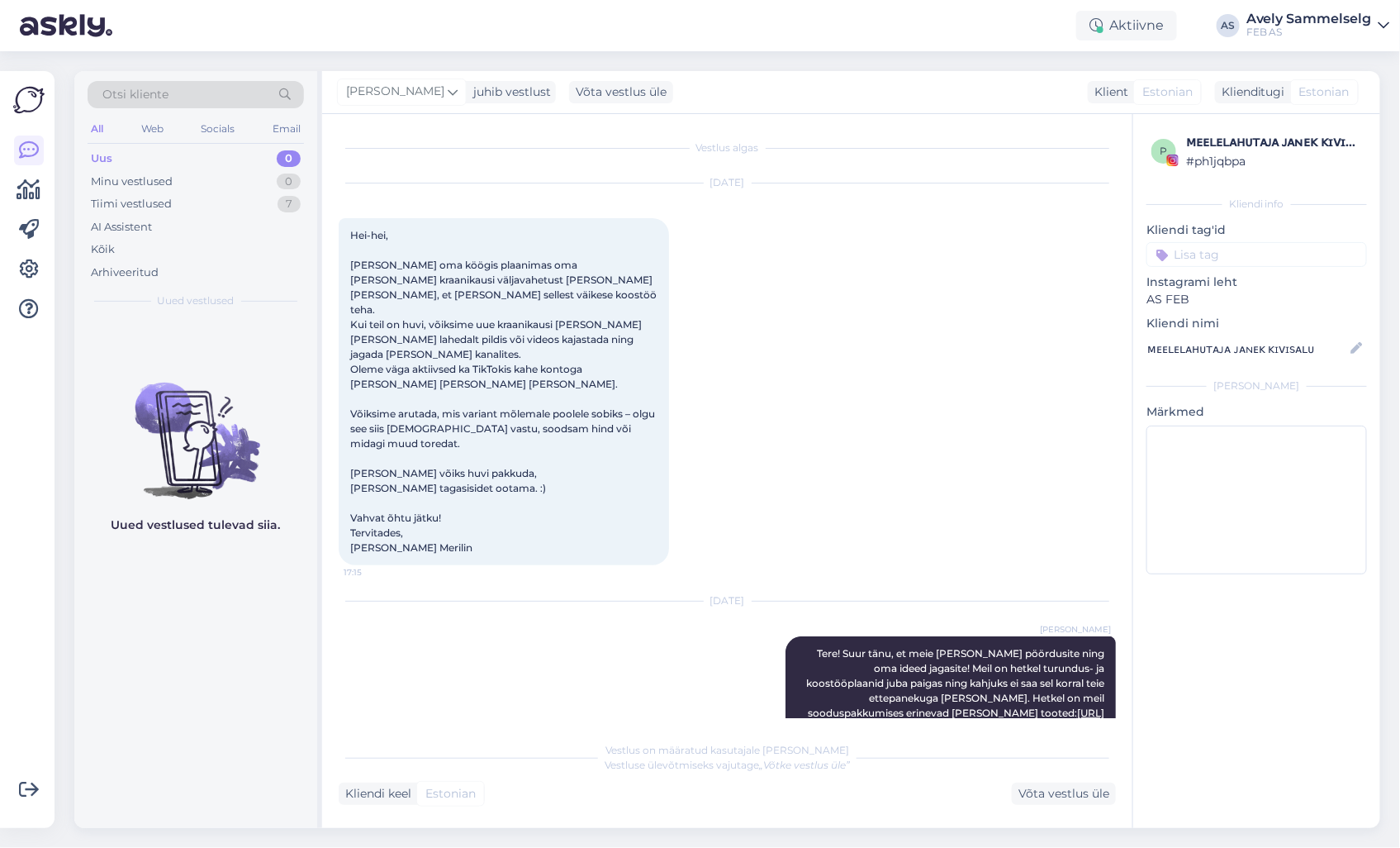
scroll to position [72, 0]
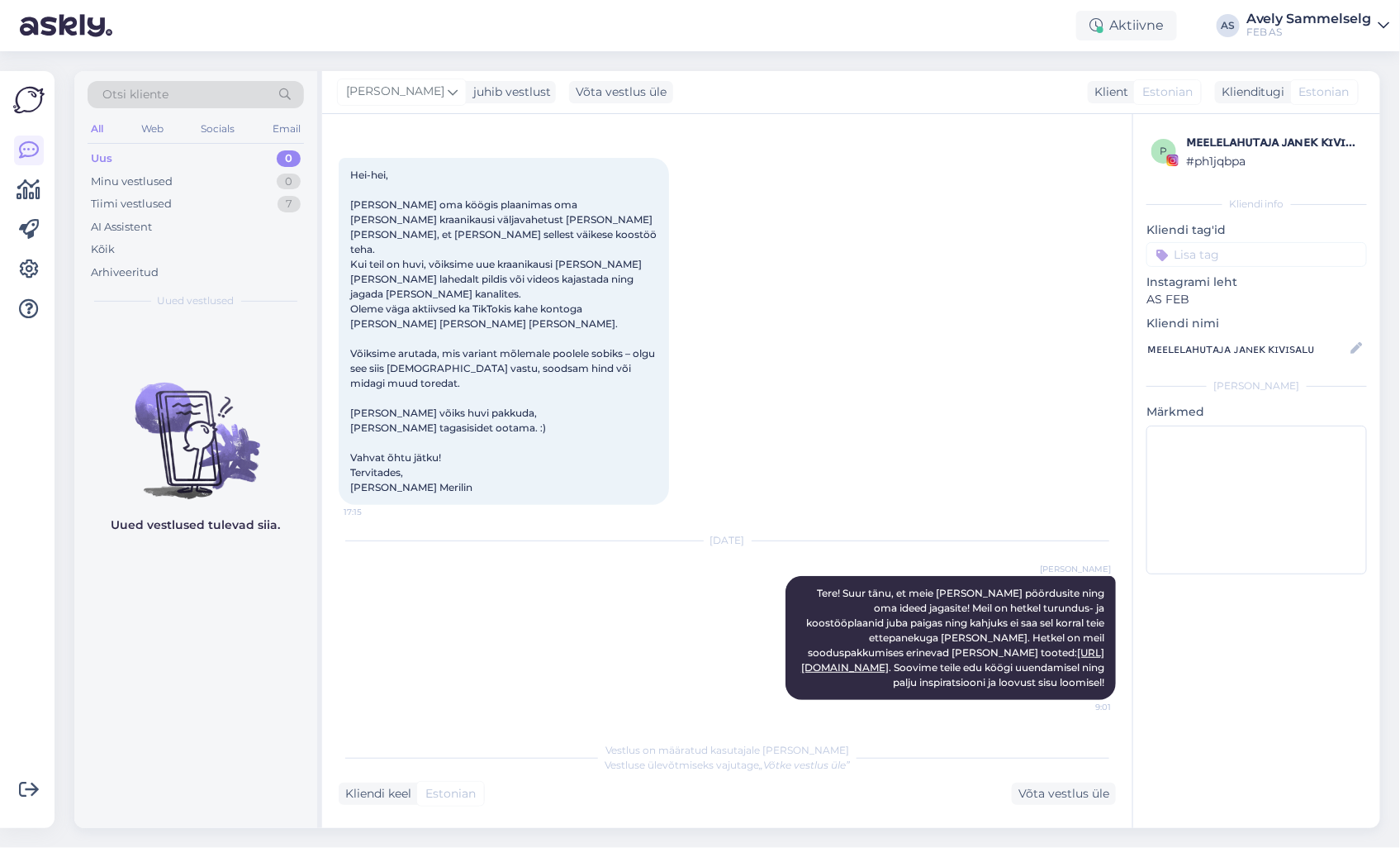
click at [877, 533] on div "[DATE]" at bounding box center [727, 540] width 777 height 14
click at [133, 205] on div "Tiimi vestlused" at bounding box center [130, 204] width 81 height 16
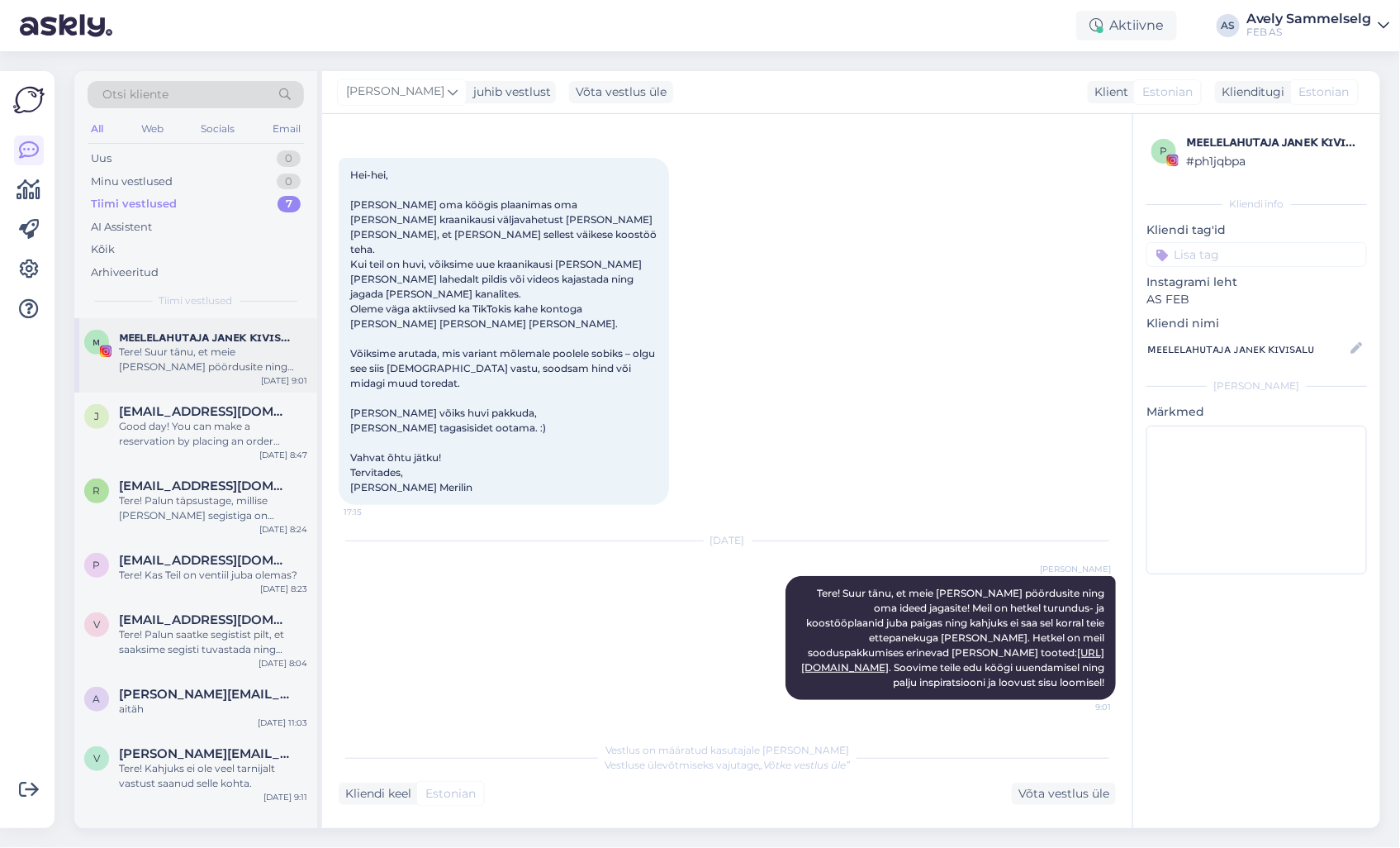
click at [199, 361] on div "Tere! Suur tänu, et meie [PERSON_NAME] pöördusite ning oma ideed jagasite! Meil…" at bounding box center [213, 359] width 188 height 30
